Goal: Transaction & Acquisition: Purchase product/service

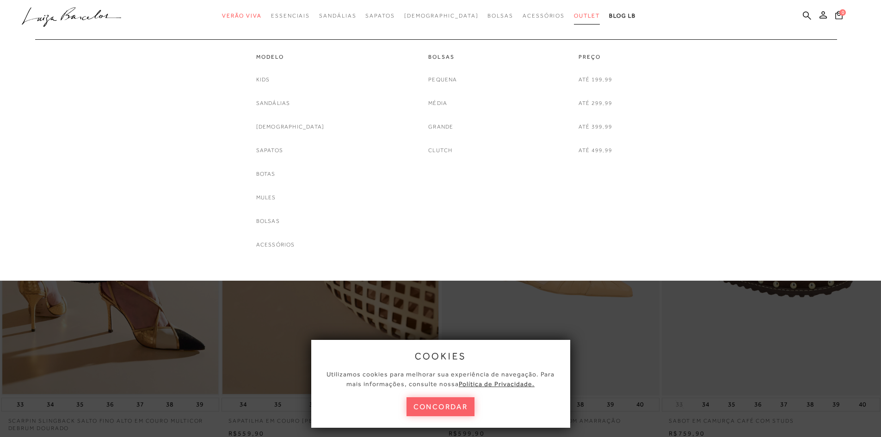
click at [574, 15] on span "Outlet" at bounding box center [587, 15] width 26 height 6
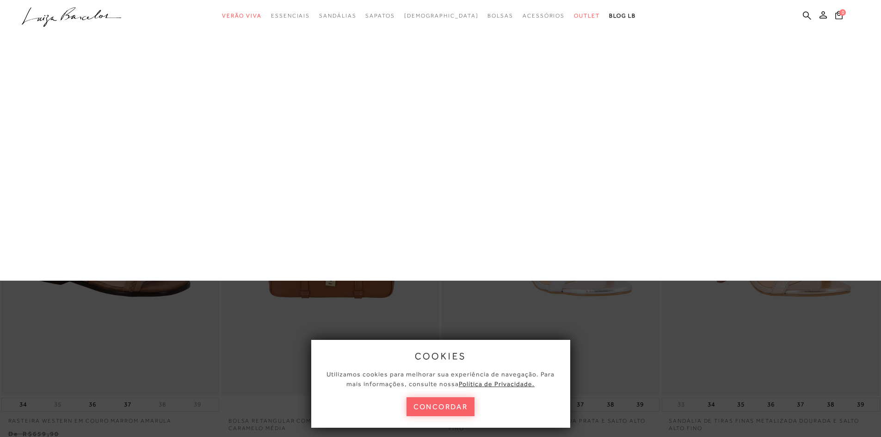
click at [0, 0] on link "Até 299,99" at bounding box center [0, 0] width 0 height 0
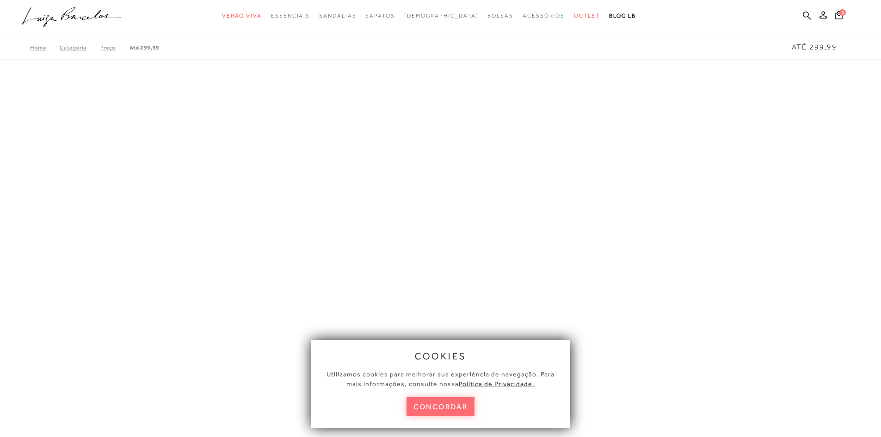
click at [438, 405] on button "concordar" at bounding box center [440, 406] width 68 height 19
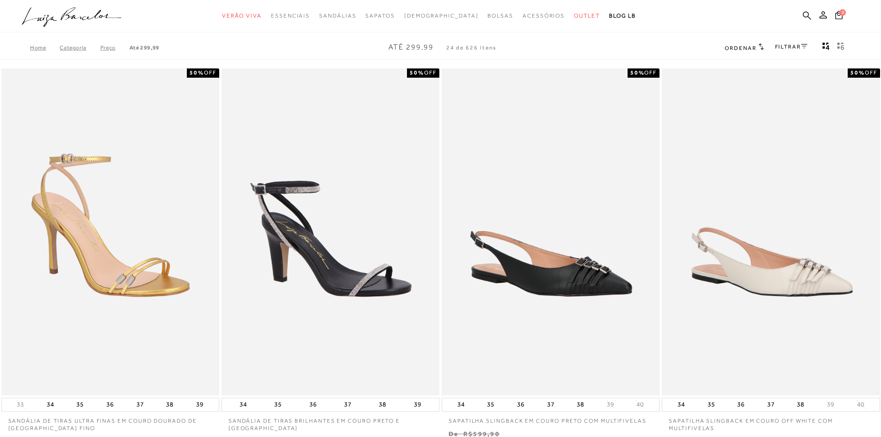
click at [791, 44] on link "FILTRAR" at bounding box center [791, 46] width 32 height 6
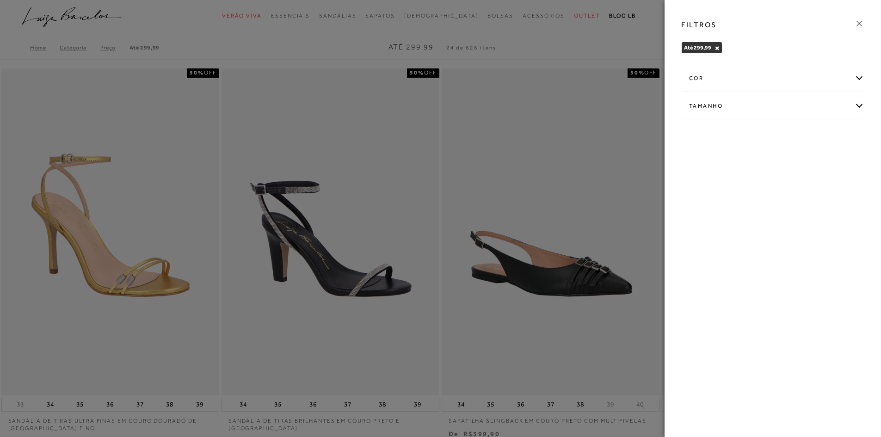
click at [766, 80] on div "cor" at bounding box center [772, 78] width 182 height 25
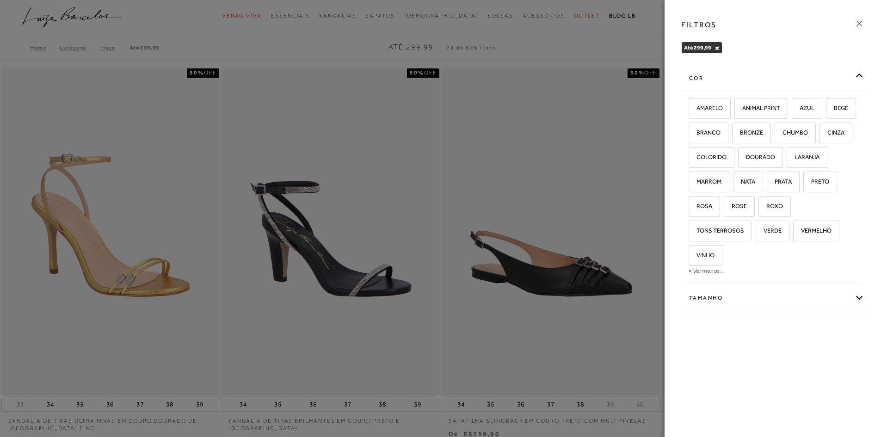
click at [766, 80] on div "cor" at bounding box center [772, 78] width 182 height 25
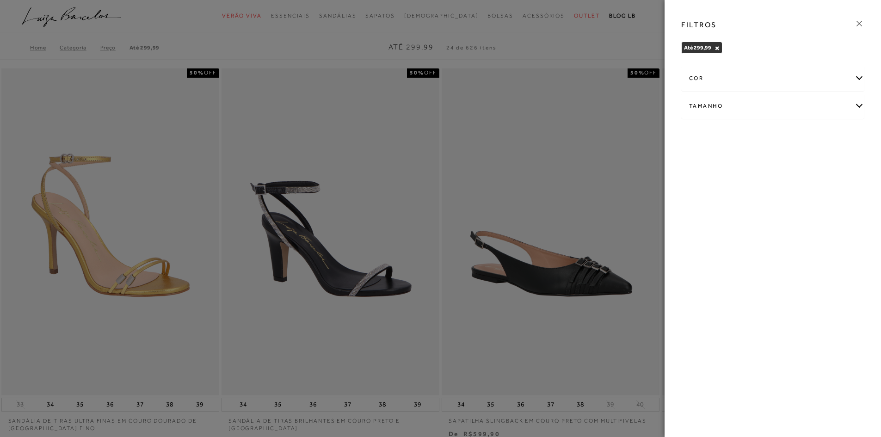
click at [762, 104] on div "Tamanho" at bounding box center [772, 106] width 182 height 25
click at [827, 161] on span "36" at bounding box center [825, 160] width 13 height 7
click at [826, 161] on input "36" at bounding box center [820, 161] width 9 height 9
checkbox input "true"
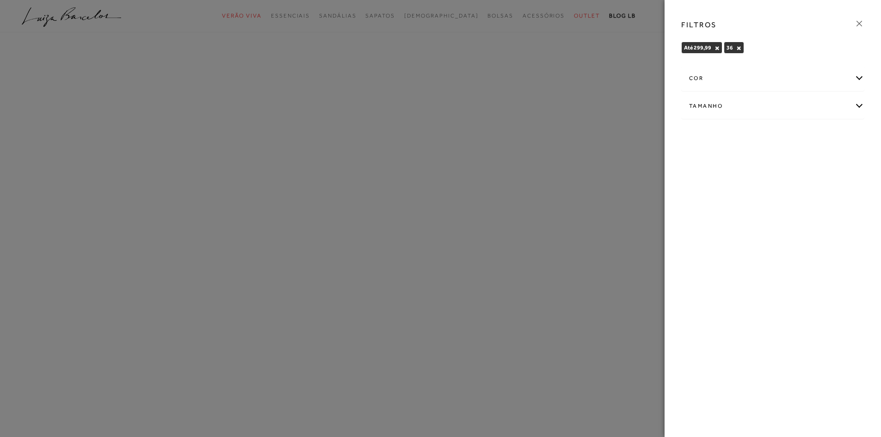
click at [859, 26] on icon at bounding box center [859, 23] width 10 height 10
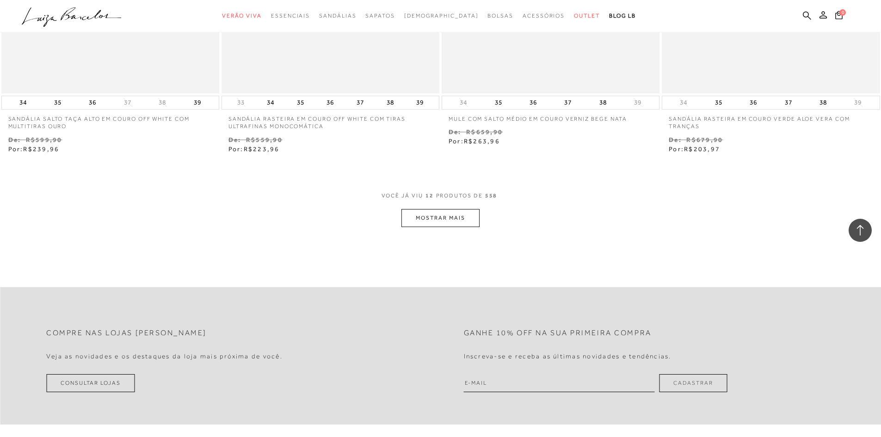
scroll to position [1126, 0]
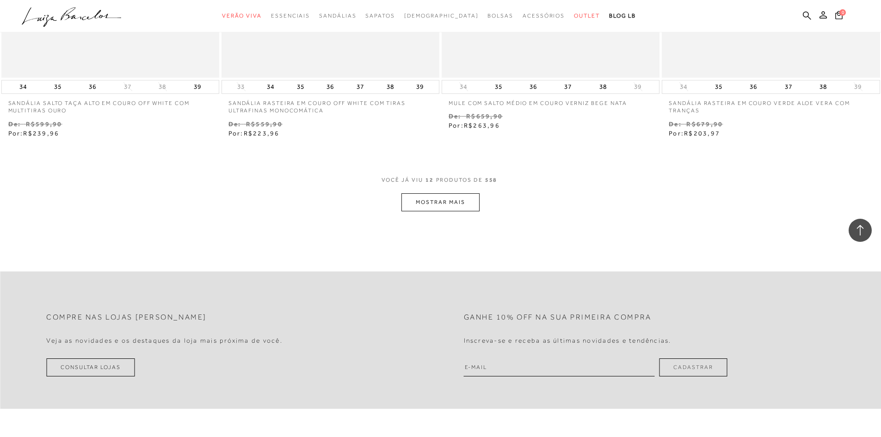
click at [427, 205] on button "MOSTRAR MAIS" at bounding box center [440, 202] width 78 height 18
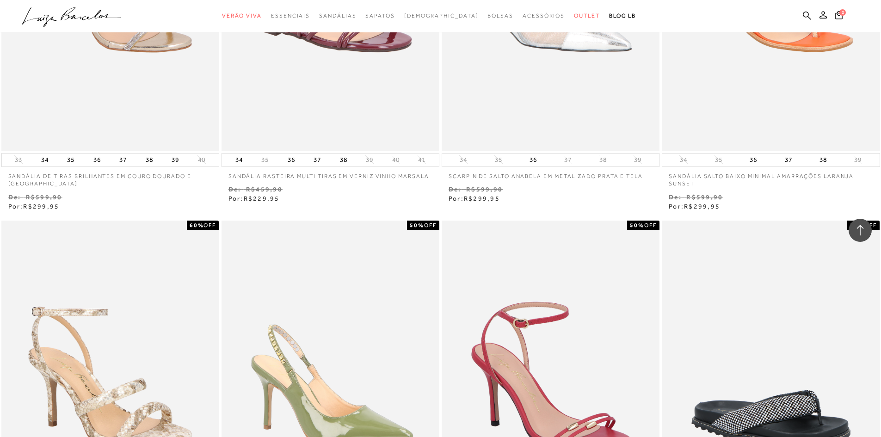
scroll to position [2143, 0]
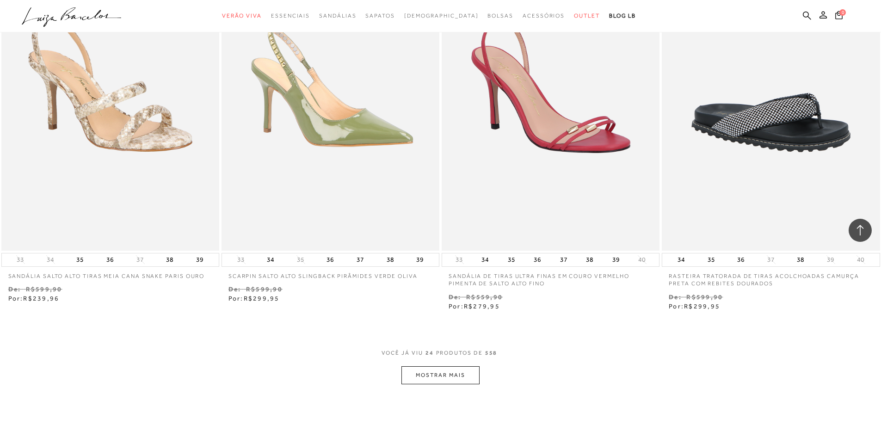
click at [437, 370] on button "MOSTRAR MAIS" at bounding box center [440, 375] width 78 height 18
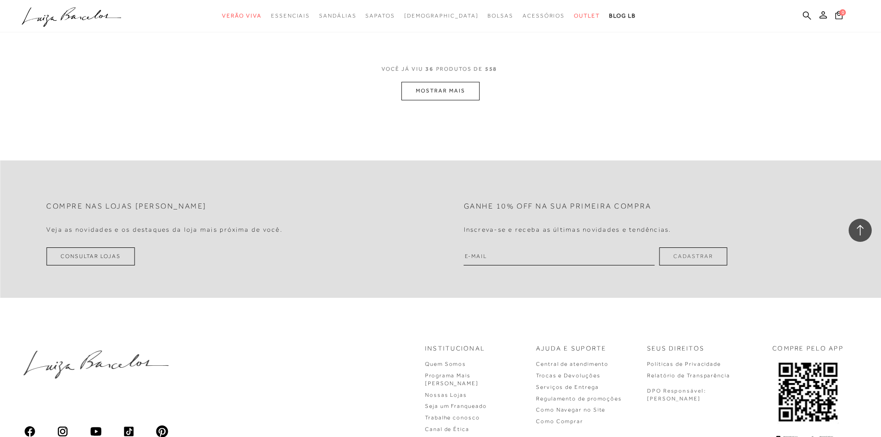
scroll to position [3622, 0]
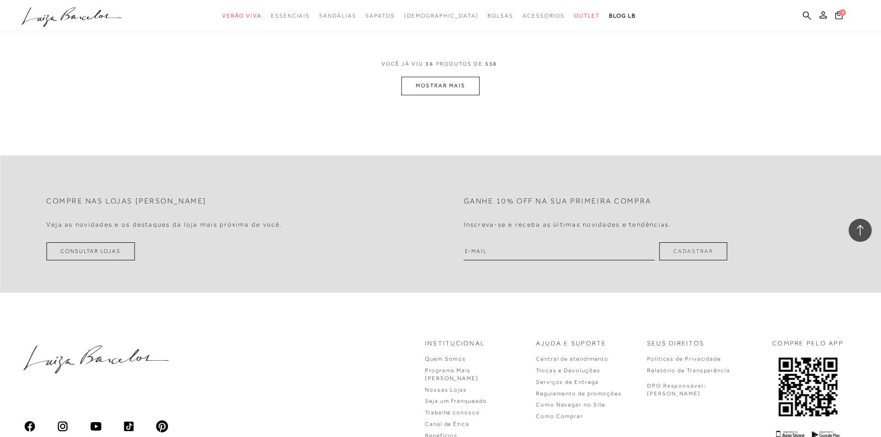
click at [455, 77] on button "MOSTRAR MAIS" at bounding box center [440, 86] width 78 height 18
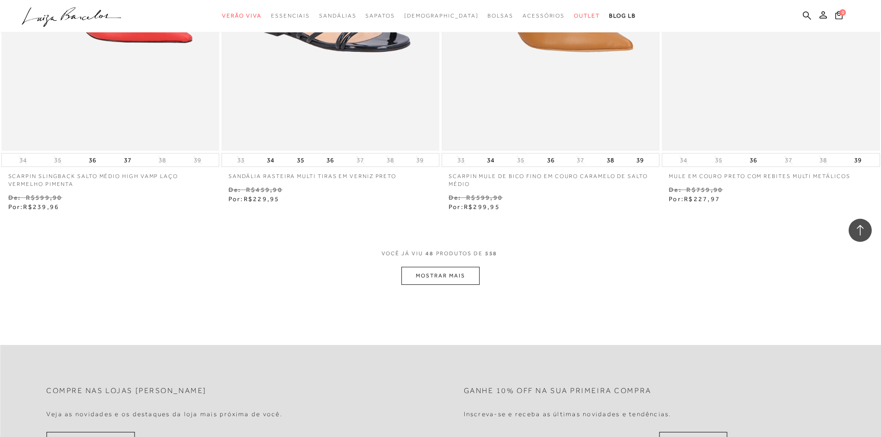
scroll to position [4640, 0]
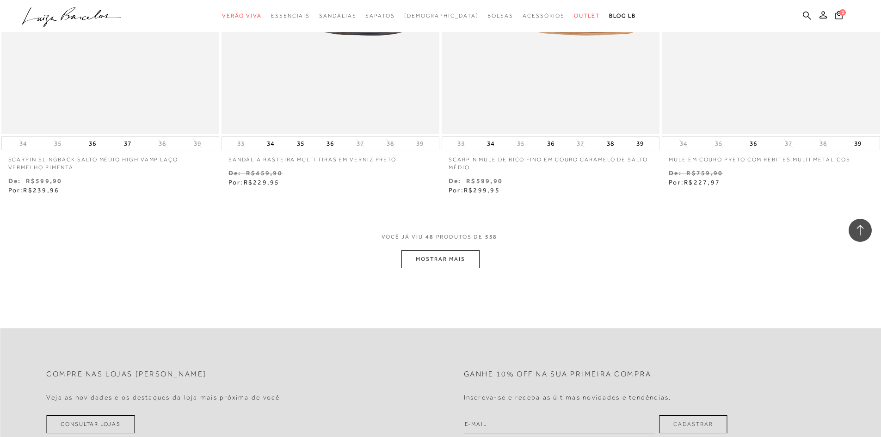
click at [441, 254] on button "MOSTRAR MAIS" at bounding box center [440, 259] width 78 height 18
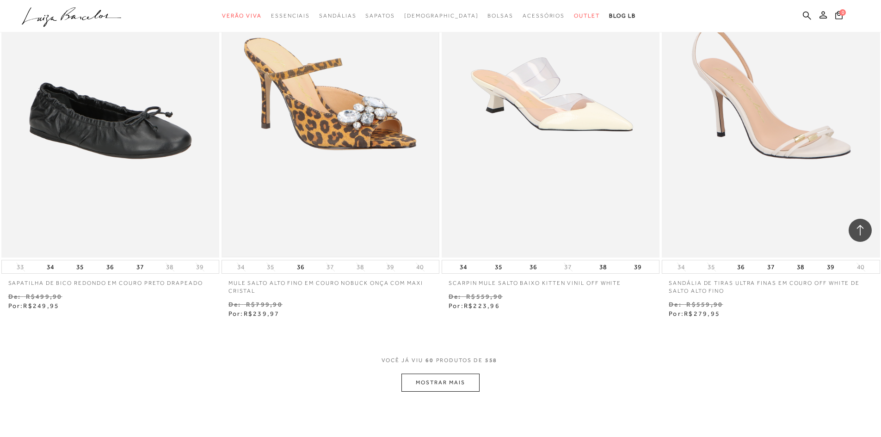
scroll to position [5784, 0]
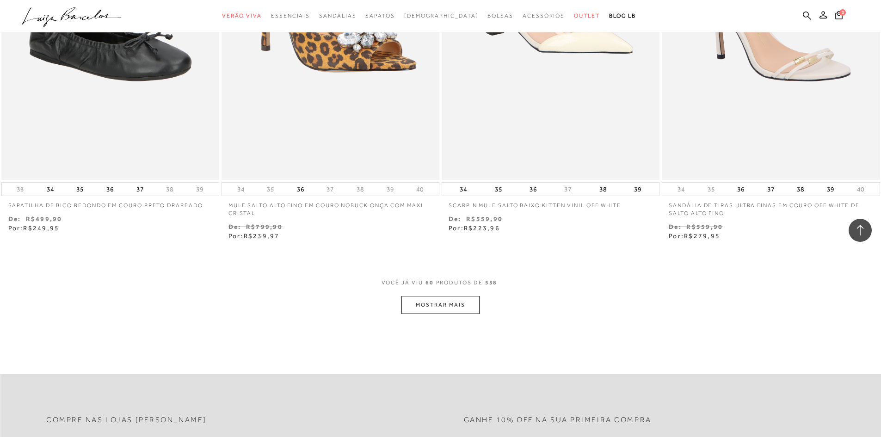
click at [429, 313] on button "MOSTRAR MAIS" at bounding box center [440, 305] width 78 height 18
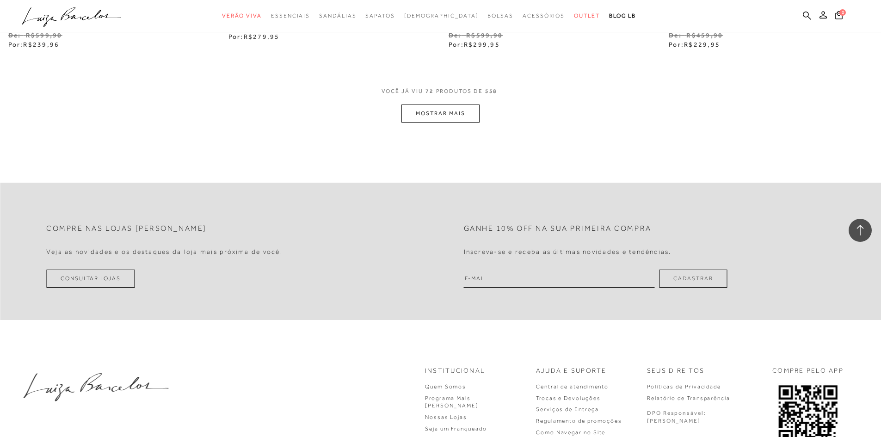
scroll to position [7163, 0]
click at [472, 107] on button "MOSTRAR MAIS" at bounding box center [440, 116] width 78 height 18
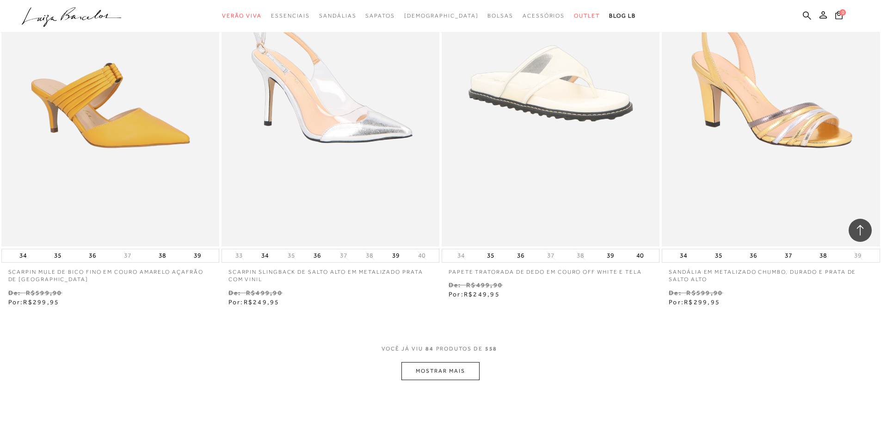
scroll to position [8103, 0]
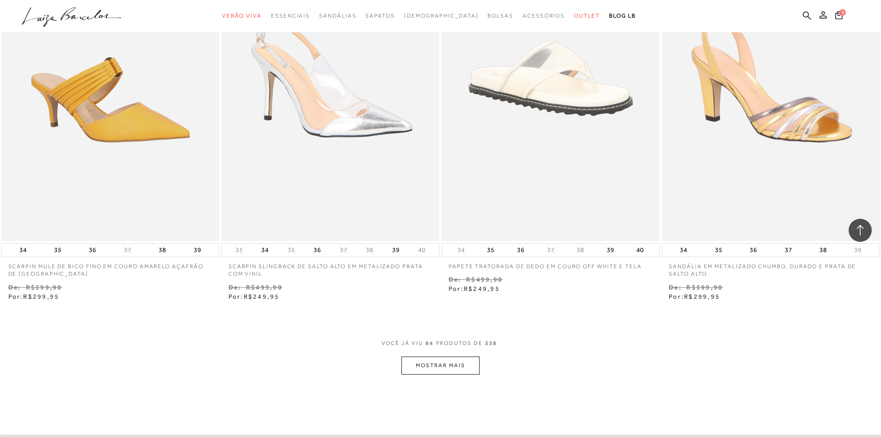
click at [433, 359] on button "MOSTRAR MAIS" at bounding box center [440, 365] width 78 height 18
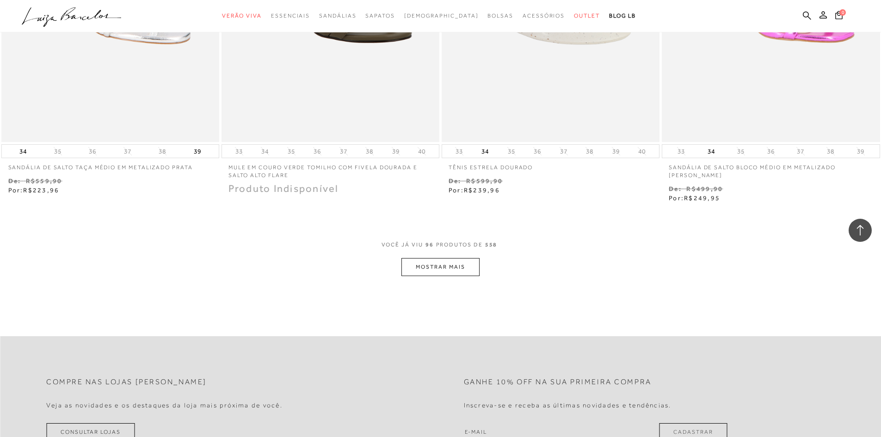
scroll to position [9398, 0]
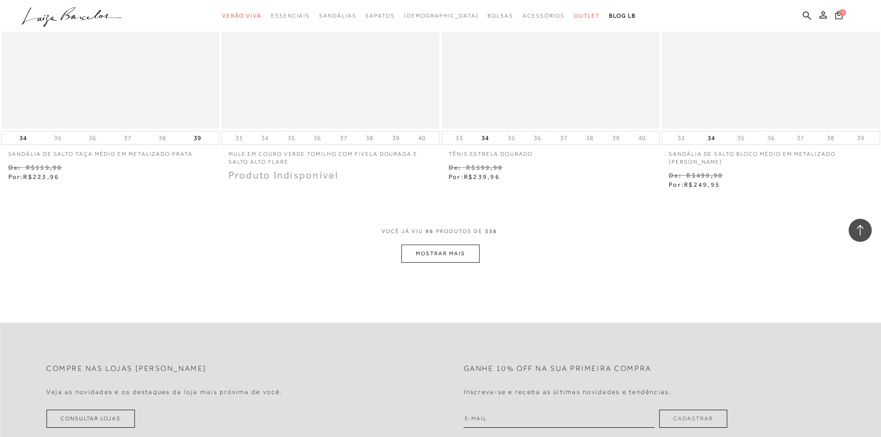
click at [442, 254] on button "MOSTRAR MAIS" at bounding box center [440, 254] width 78 height 18
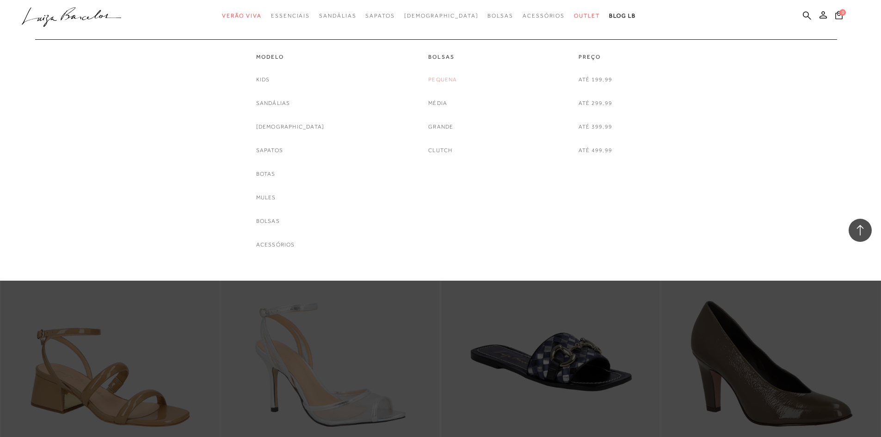
click at [450, 79] on link "Pequena" at bounding box center [442, 80] width 29 height 10
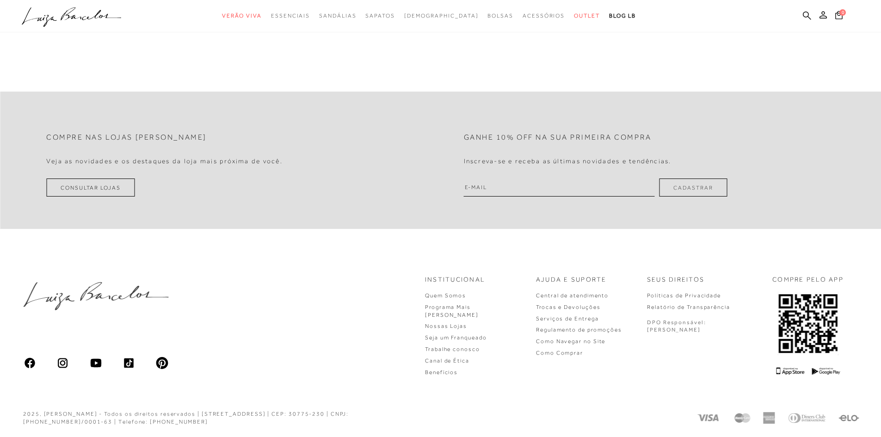
scroll to position [384, 0]
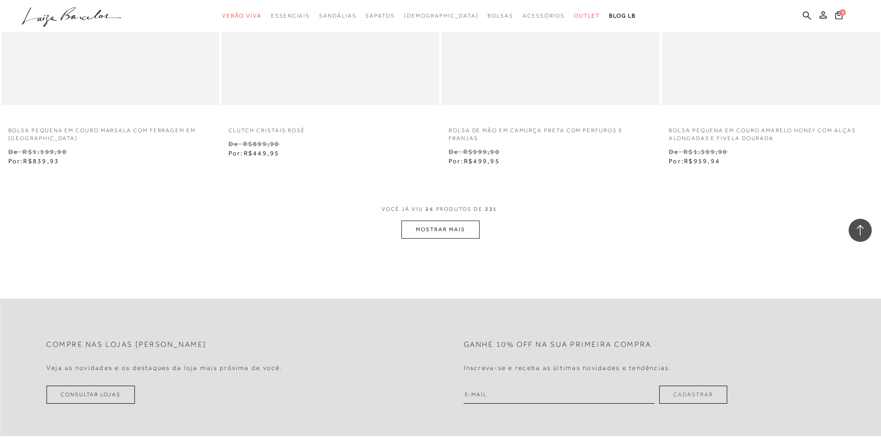
scroll to position [2279, 0]
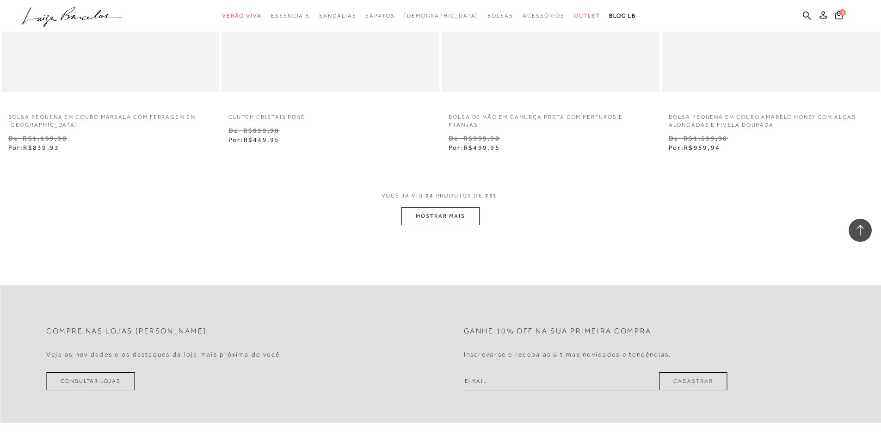
click at [426, 216] on button "MOSTRAR MAIS" at bounding box center [440, 216] width 78 height 18
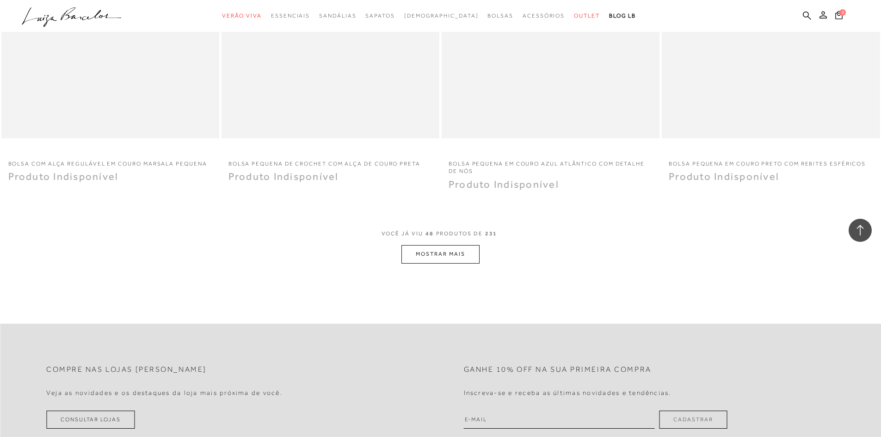
scroll to position [4591, 0]
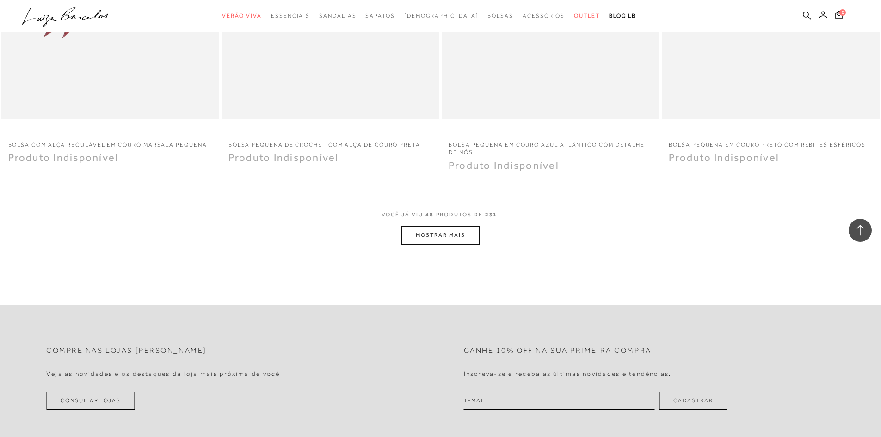
click at [419, 226] on button "MOSTRAR MAIS" at bounding box center [440, 235] width 78 height 18
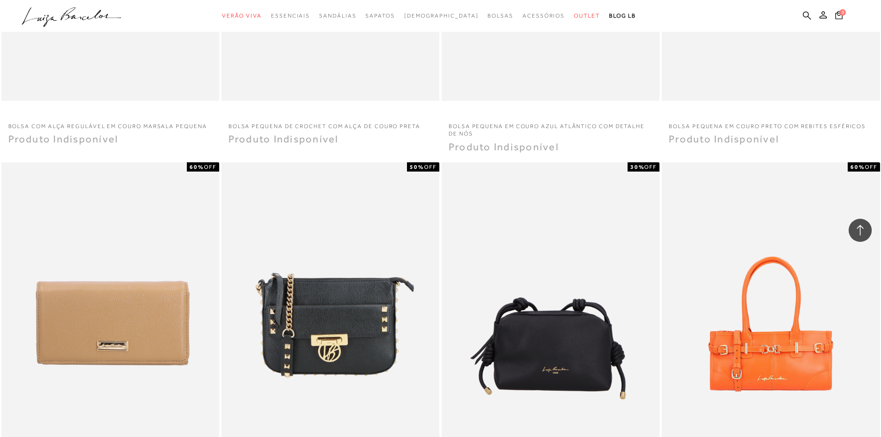
scroll to position [4452, 0]
